Goal: Task Accomplishment & Management: Complete application form

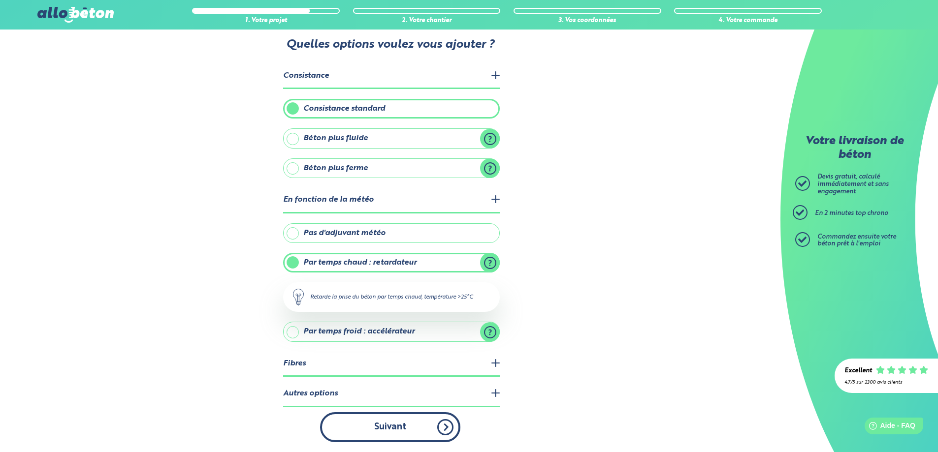
click at [386, 425] on button "Suivant" at bounding box center [390, 428] width 140 height 30
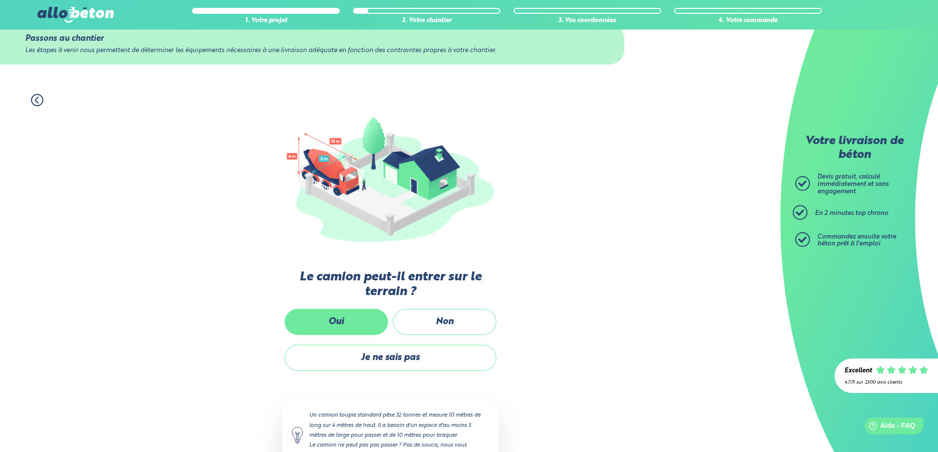
click at [349, 319] on label "Oui" at bounding box center [336, 322] width 103 height 26
click at [0, 0] on input "Oui" at bounding box center [0, 0] width 0 height 0
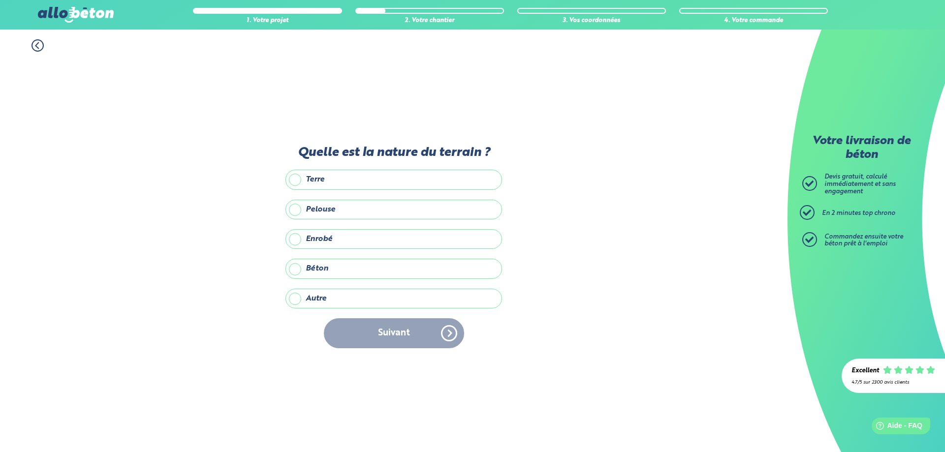
click at [338, 242] on label "Enrobé" at bounding box center [394, 239] width 217 height 20
click at [0, 0] on input "Enrobé" at bounding box center [0, 0] width 0 height 0
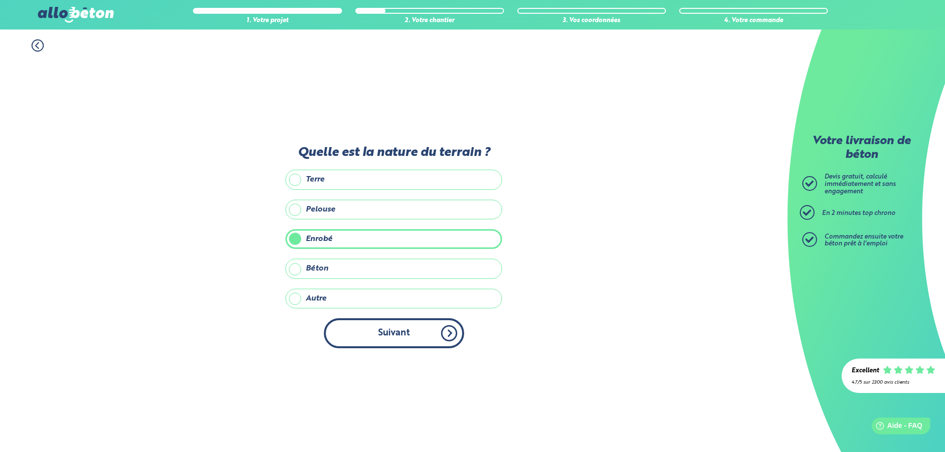
click at [382, 332] on button "Suivant" at bounding box center [394, 334] width 140 height 30
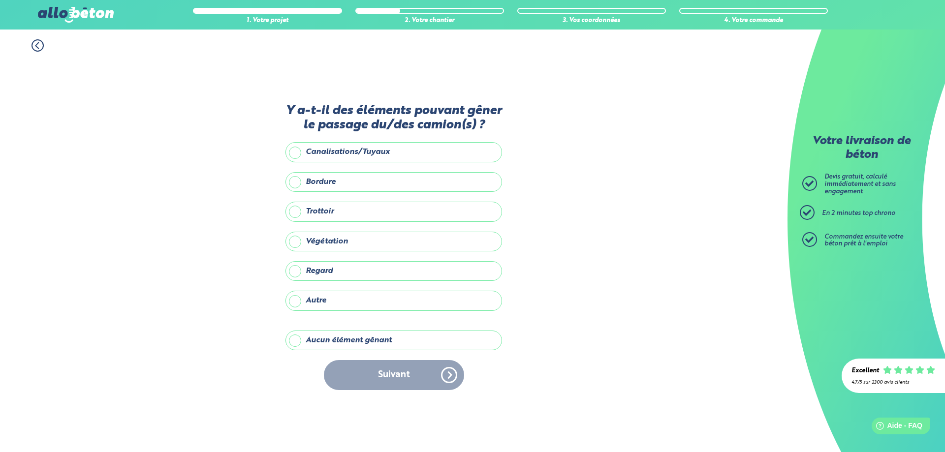
click at [341, 181] on label "Bordure" at bounding box center [394, 182] width 217 height 20
click at [0, 0] on input "Bordure" at bounding box center [0, 0] width 0 height 0
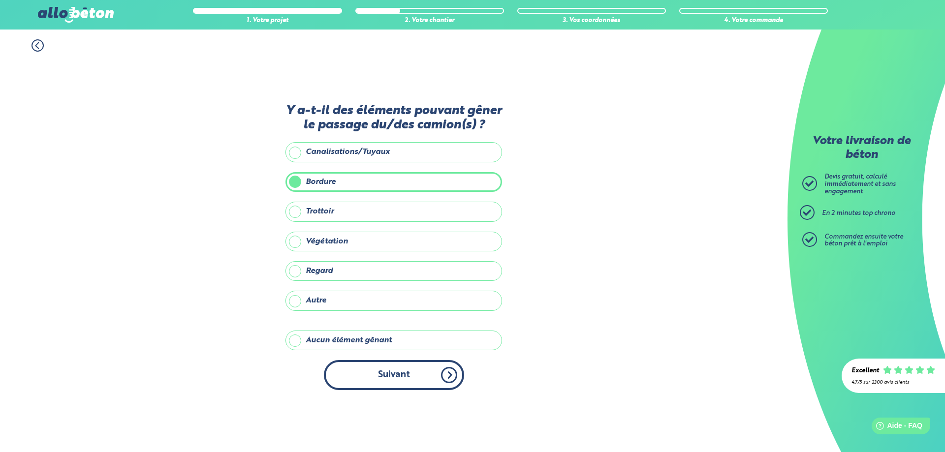
click at [391, 377] on button "Suivant" at bounding box center [394, 375] width 140 height 30
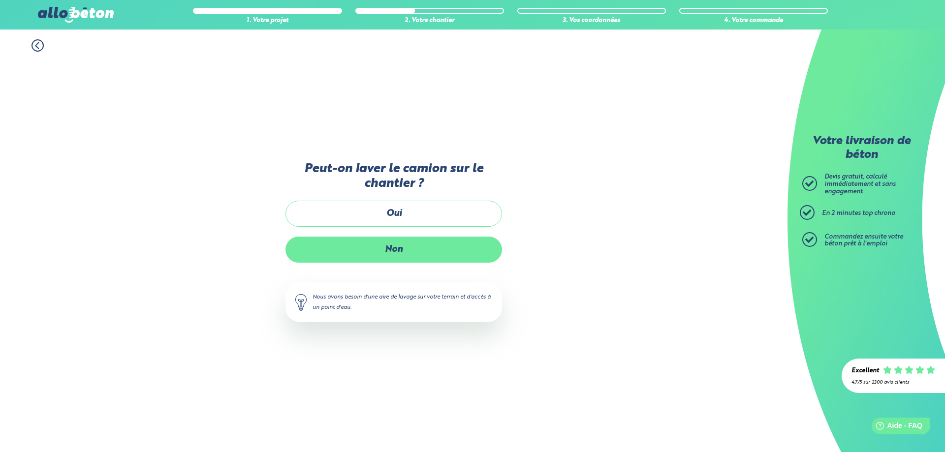
click at [400, 253] on label "Non" at bounding box center [394, 250] width 217 height 26
click at [0, 0] on input "Non" at bounding box center [0, 0] width 0 height 0
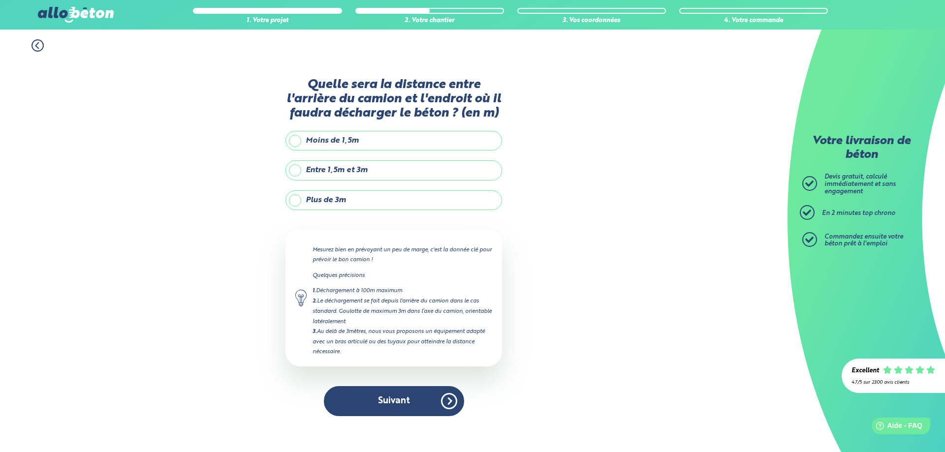
click at [295, 169] on label "Entre 1,5m et 3m" at bounding box center [394, 170] width 217 height 20
click at [0, 0] on input "Entre 1,5m et 3m" at bounding box center [0, 0] width 0 height 0
type input "3"
click at [296, 199] on label "Plus de 3m" at bounding box center [394, 201] width 217 height 20
click at [0, 0] on input "Plus de 3m" at bounding box center [0, 0] width 0 height 0
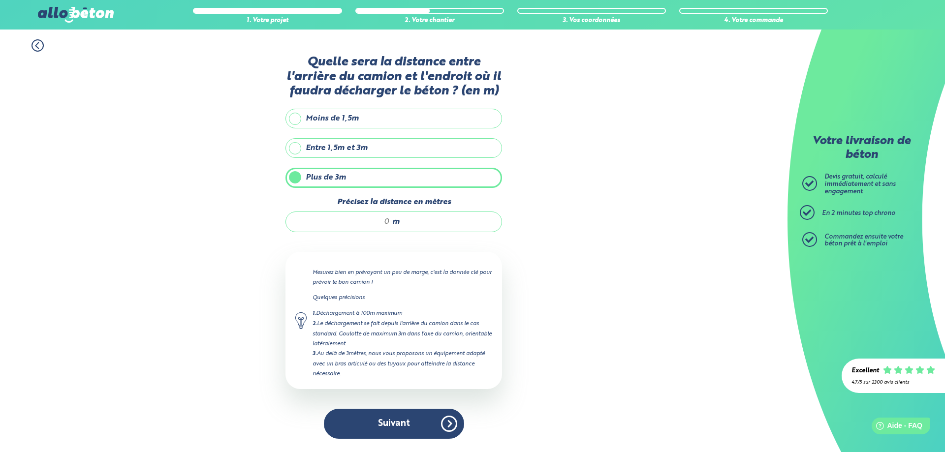
click at [386, 221] on input "Précisez la distance en mètres" at bounding box center [343, 222] width 94 height 10
type input "7"
click at [571, 332] on div "1. Votre projet 2. Votre chantier 3. Vos coordonnées 4. Votre commande Quelle s…" at bounding box center [394, 241] width 788 height 423
click at [393, 425] on button "Suivant" at bounding box center [394, 424] width 140 height 30
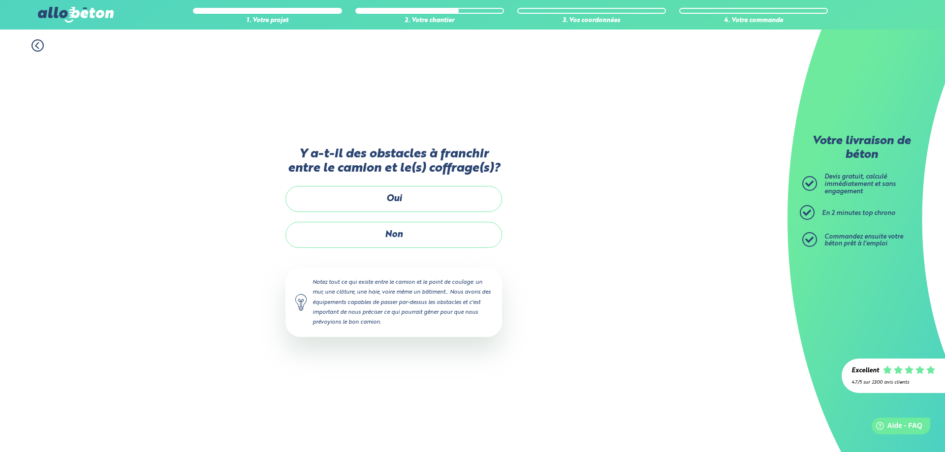
click at [416, 199] on label "Oui" at bounding box center [394, 199] width 217 height 26
click at [0, 0] on input "Oui" at bounding box center [0, 0] width 0 height 0
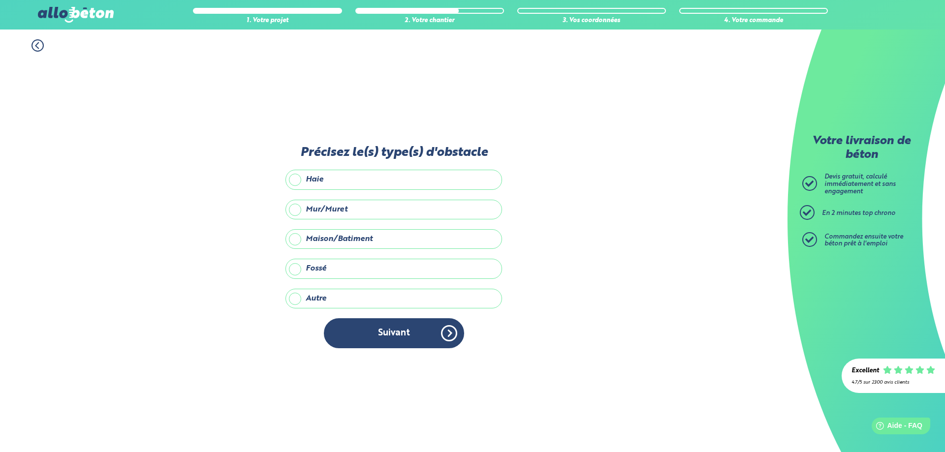
click at [352, 209] on label "Mur/Muret" at bounding box center [394, 210] width 217 height 20
click at [0, 0] on input "Mur/Muret" at bounding box center [0, 0] width 0 height 0
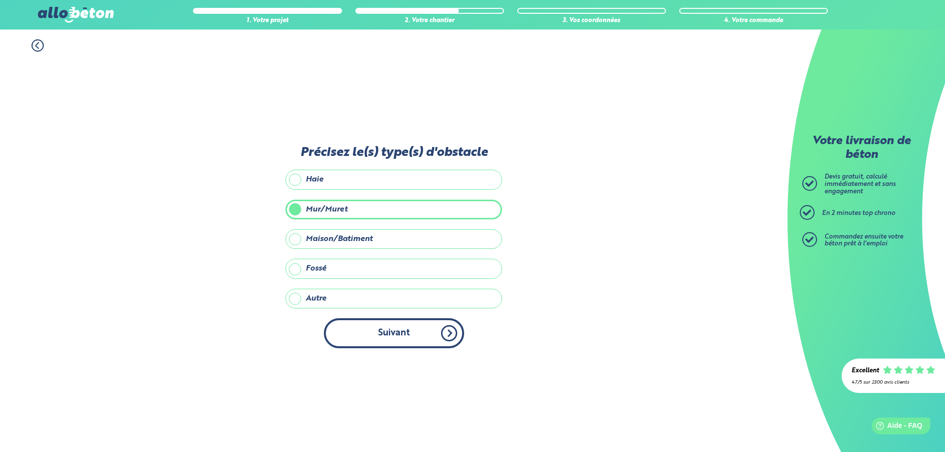
click at [392, 333] on button "Suivant" at bounding box center [394, 334] width 140 height 30
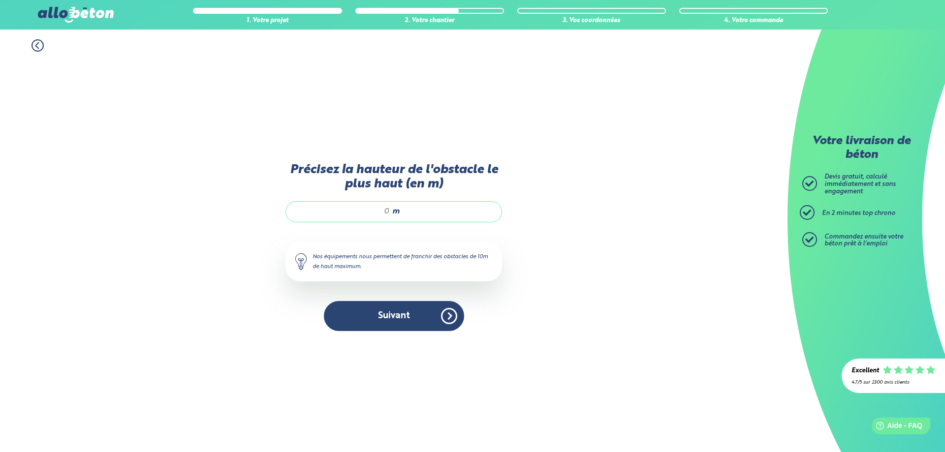
click at [390, 211] on div "m" at bounding box center [394, 211] width 217 height 21
click at [389, 211] on input "Précisez la hauteur de l'obstacle le plus haut (en m)" at bounding box center [343, 212] width 94 height 10
type input "1.7"
click at [407, 320] on button "Suivant" at bounding box center [394, 316] width 140 height 30
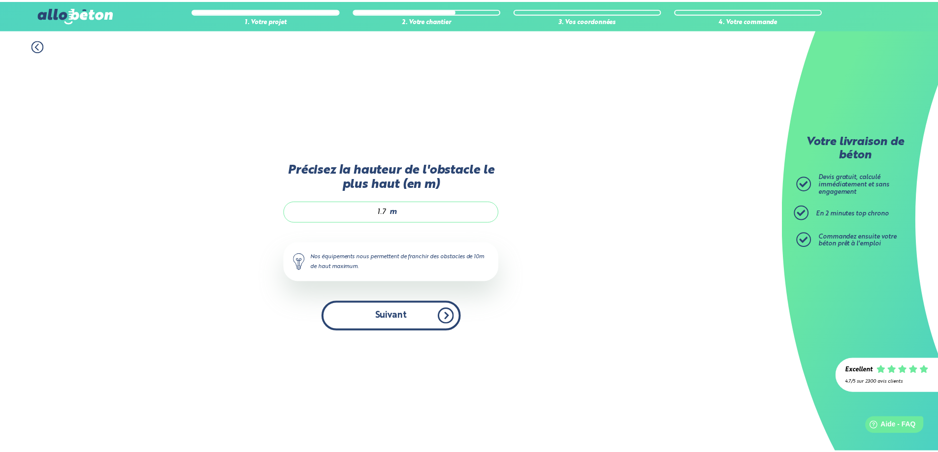
scroll to position [4, 0]
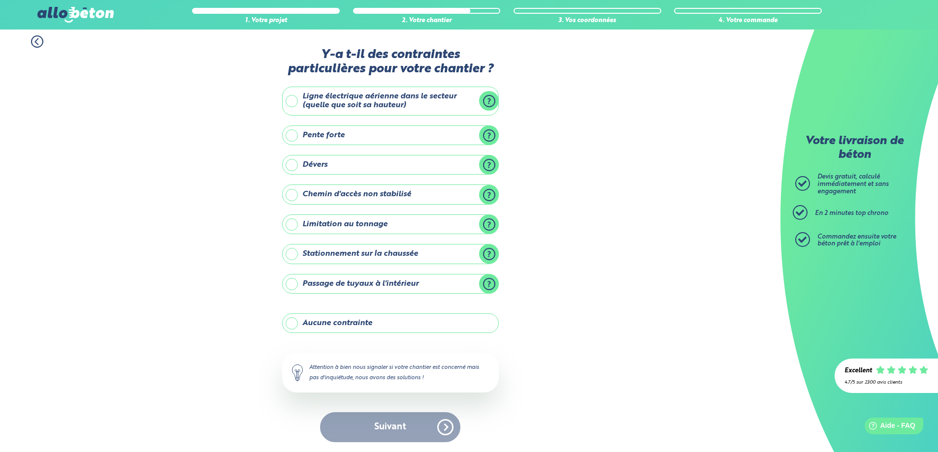
click at [293, 322] on label "Aucune contrainte" at bounding box center [390, 324] width 217 height 20
click at [0, 0] on input "Aucune contrainte" at bounding box center [0, 0] width 0 height 0
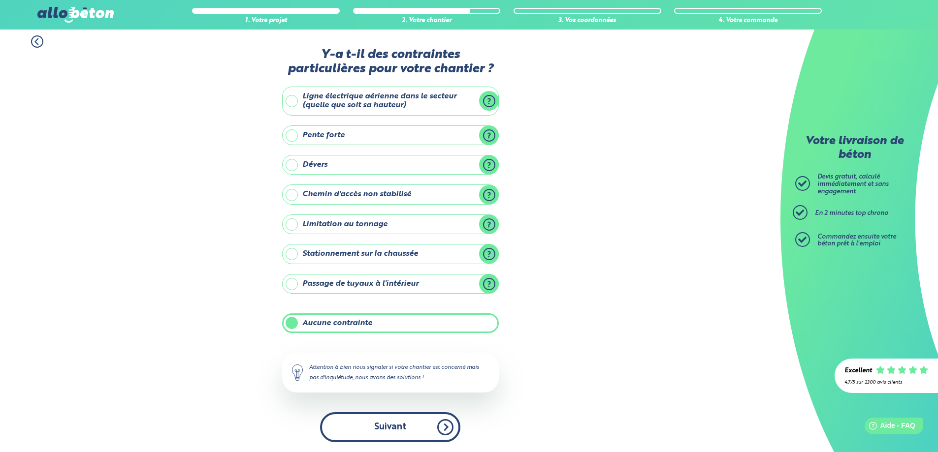
click at [394, 420] on button "Suivant" at bounding box center [390, 428] width 140 height 30
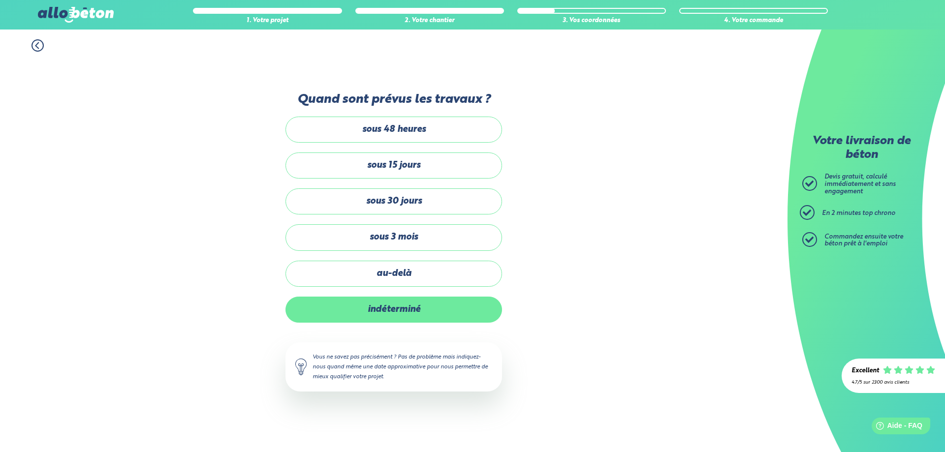
click at [426, 316] on label "indéterminé" at bounding box center [394, 310] width 217 height 26
click at [0, 0] on input "indéterminé" at bounding box center [0, 0] width 0 height 0
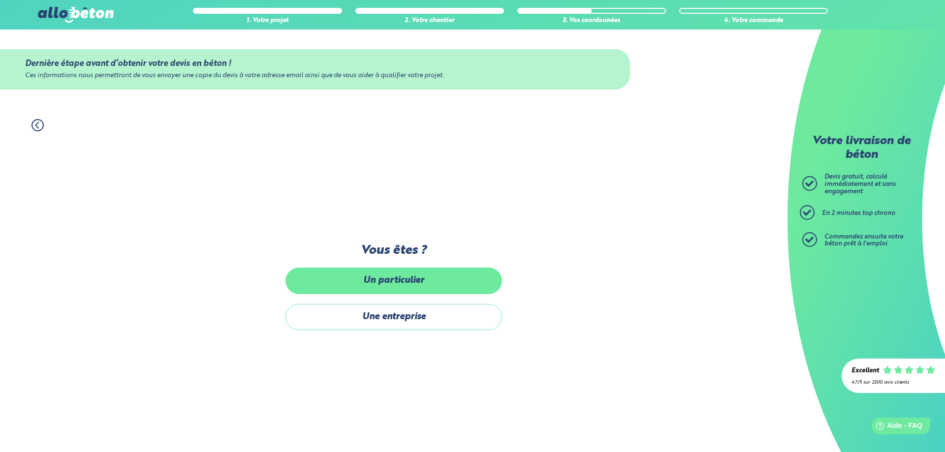
click at [426, 282] on label "Un particulier" at bounding box center [394, 281] width 217 height 26
click at [0, 0] on input "Un particulier" at bounding box center [0, 0] width 0 height 0
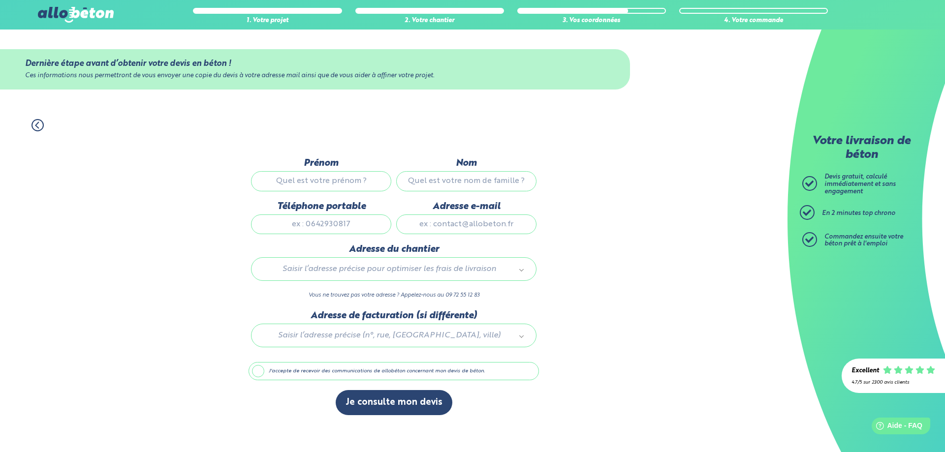
click at [325, 181] on input "Prénom" at bounding box center [321, 181] width 140 height 20
type input "CHRISTELLE"
click at [493, 185] on input "Nom" at bounding box center [466, 181] width 140 height 20
click at [460, 183] on input "BRUNIER" at bounding box center [466, 181] width 140 height 20
type input "BURNIER"
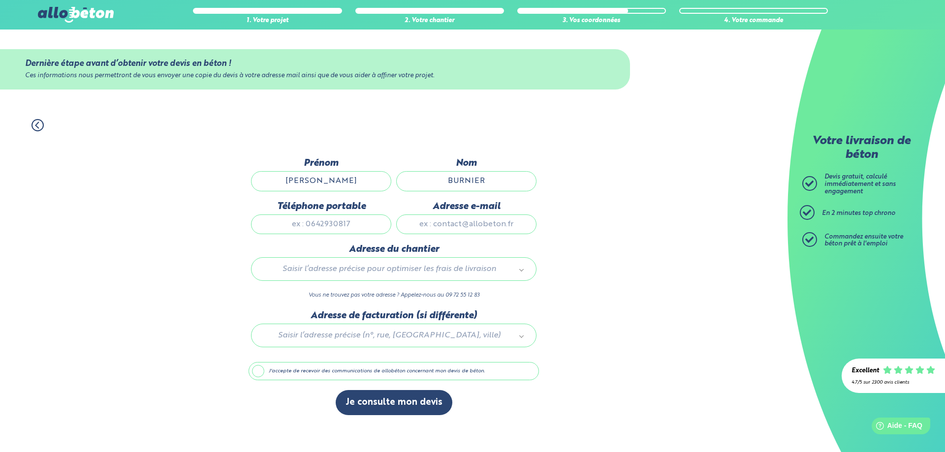
click at [343, 225] on input "Téléphone portable" at bounding box center [321, 225] width 140 height 20
type input "0650207689"
click at [447, 227] on input "Adresse e-mail" at bounding box center [466, 225] width 140 height 20
click at [276, 289] on input "text" at bounding box center [393, 291] width 271 height 14
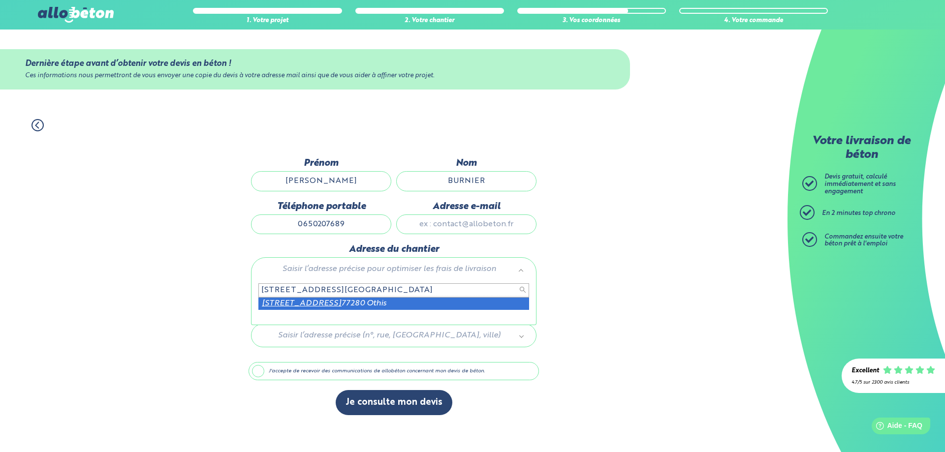
type input "58 RUE DE LA FONTAINE BRIDET"
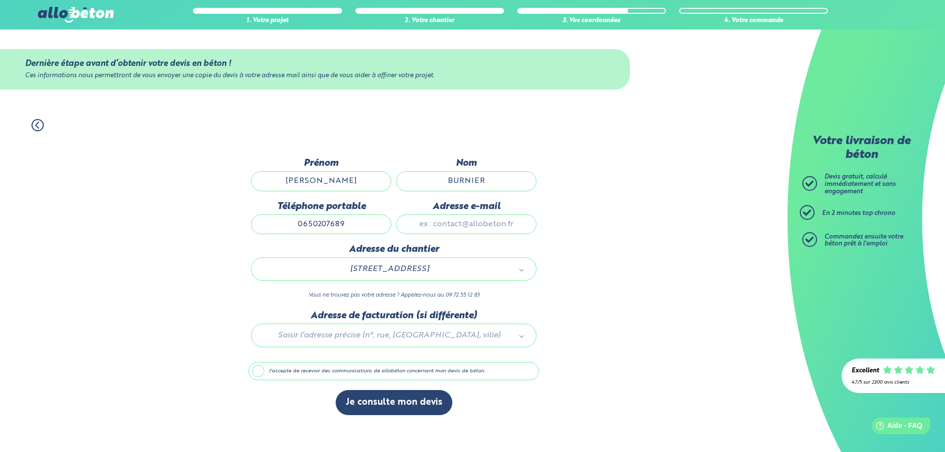
click at [471, 227] on input "Adresse e-mail" at bounding box center [466, 225] width 140 height 20
type input "elona60@hotmail.fr"
click at [643, 349] on div "1. Votre projet 2. Votre chantier 3. Vos coordonnées 4. Votre commande Dernière…" at bounding box center [394, 280] width 788 height 343
click at [402, 402] on button "Je consulte mon devis" at bounding box center [394, 402] width 117 height 25
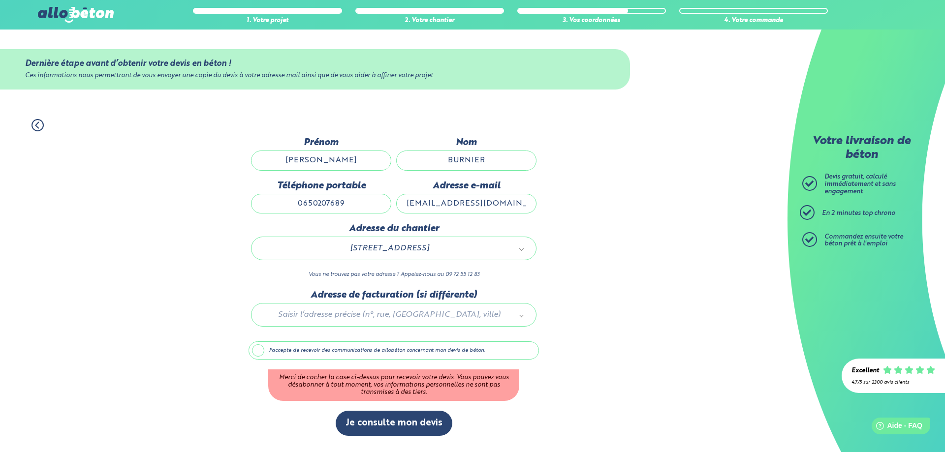
click at [259, 351] on label "J'accepte de recevoir des communications de allobéton concernant mon devis de b…" at bounding box center [394, 351] width 290 height 19
click at [0, 0] on input "J'accepte de recevoir des communications de allobéton concernant mon devis de b…" at bounding box center [0, 0] width 0 height 0
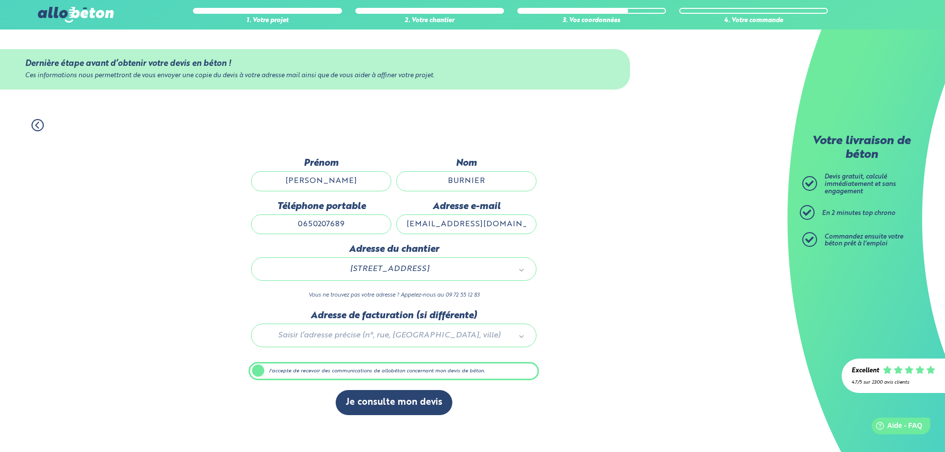
drag, startPoint x: 360, startPoint y: 222, endPoint x: 10, endPoint y: 230, distance: 350.1
click at [31, 227] on div "1. Votre projet 2. Votre chantier 3. Vos coordonnées 4. Votre commande Dernière…" at bounding box center [394, 280] width 788 height 343
type input "0141525050"
click at [391, 406] on button "Je consulte mon devis" at bounding box center [394, 402] width 117 height 25
